Goal: Find specific page/section: Find specific page/section

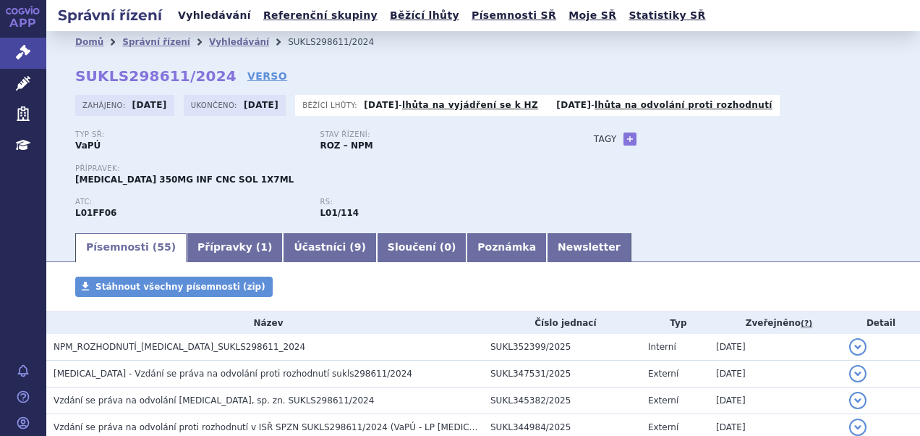
click at [190, 19] on link "Vyhledávání" at bounding box center [215, 16] width 82 height 20
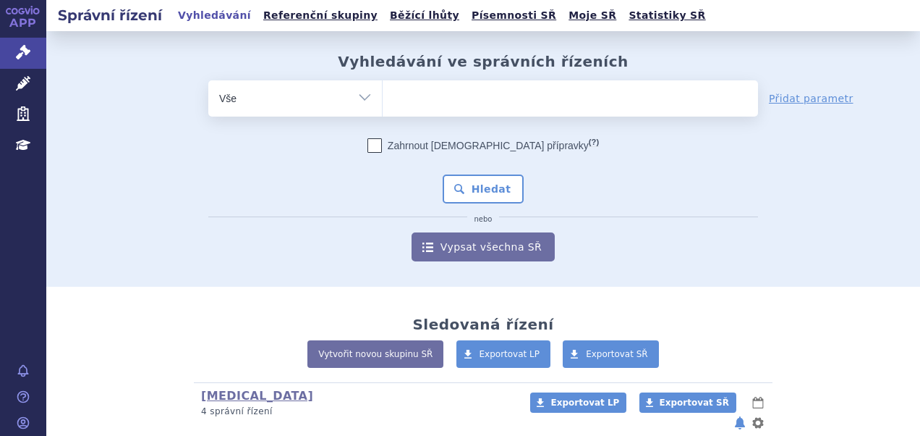
click at [464, 106] on ul at bounding box center [571, 95] width 376 height 30
click at [383, 106] on select at bounding box center [382, 98] width 1 height 36
click at [458, 96] on ul at bounding box center [571, 95] width 376 height 30
click at [383, 96] on select at bounding box center [382, 98] width 1 height 36
